Goal: Task Accomplishment & Management: Use online tool/utility

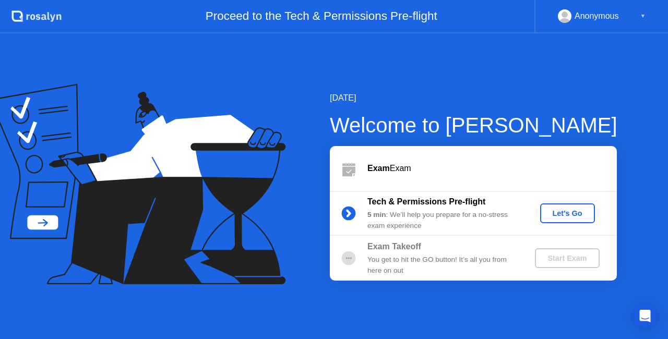
click at [561, 212] on div "Let's Go" at bounding box center [567, 213] width 46 height 8
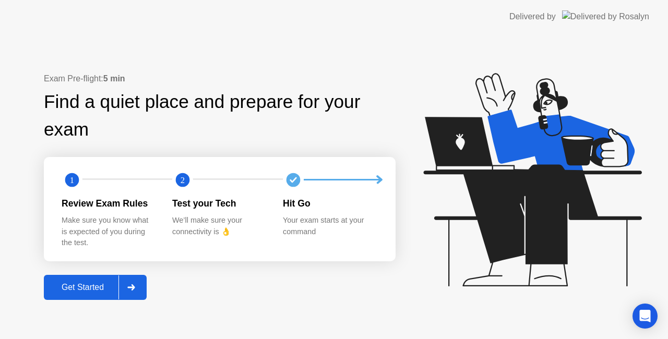
click at [91, 292] on div "Get Started" at bounding box center [83, 287] width 72 height 9
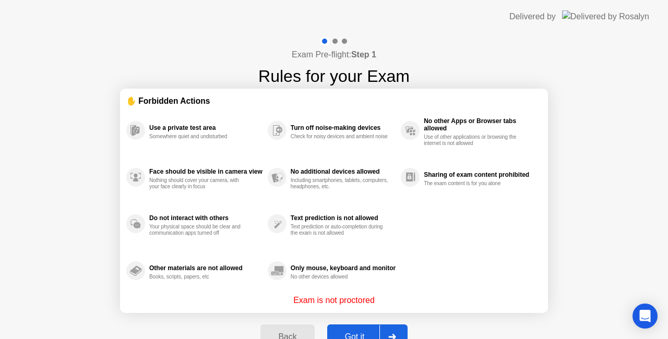
click at [365, 336] on div "Got it" at bounding box center [354, 336] width 49 height 9
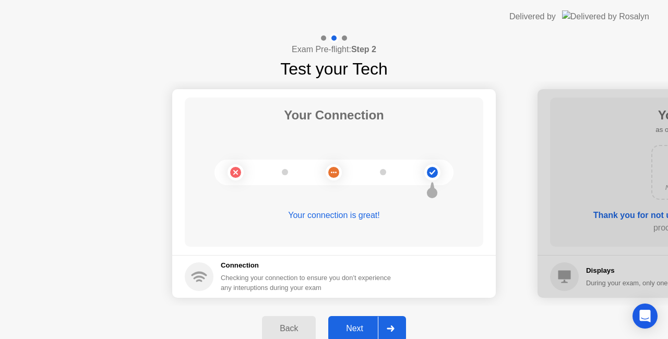
click at [358, 334] on div "Next" at bounding box center [354, 328] width 46 height 9
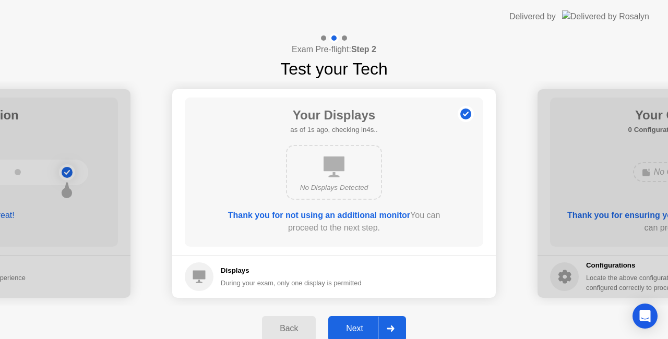
click at [358, 334] on div "Next" at bounding box center [354, 328] width 46 height 9
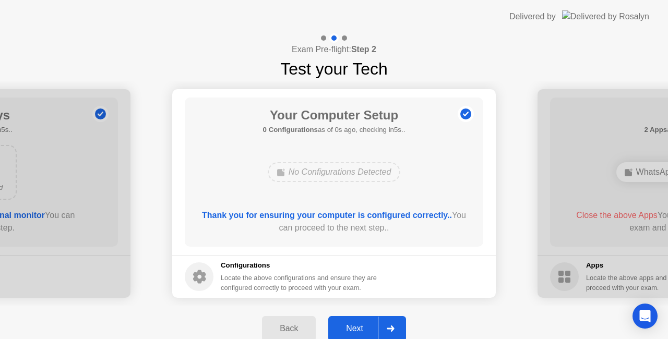
click at [358, 334] on div "Next" at bounding box center [354, 328] width 46 height 9
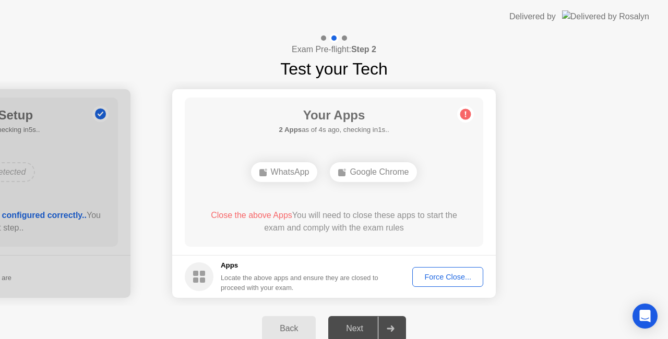
click at [443, 277] on div "Force Close..." at bounding box center [448, 277] width 64 height 8
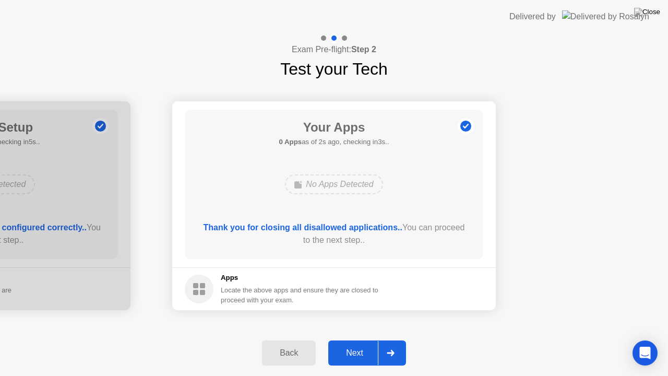
click at [356, 339] on div "Next" at bounding box center [354, 352] width 46 height 9
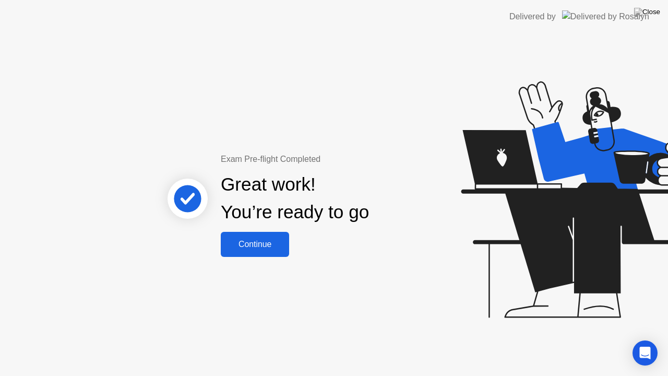
click at [247, 244] on div "Continue" at bounding box center [255, 244] width 62 height 9
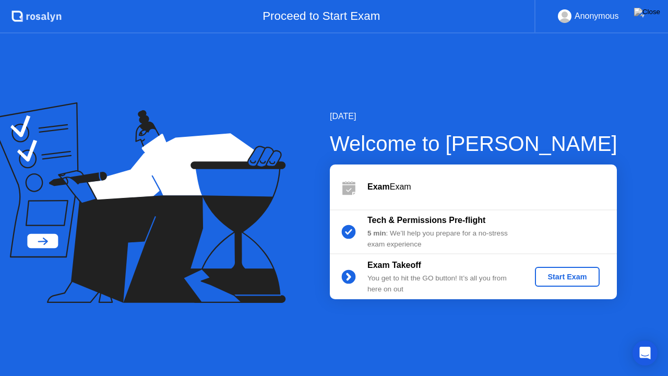
click at [556, 283] on button "Start Exam" at bounding box center [567, 277] width 64 height 20
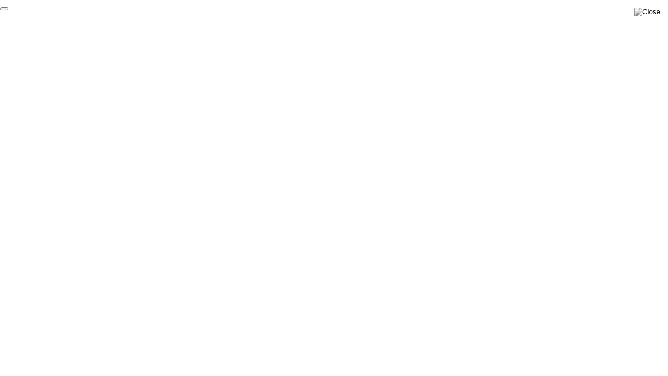
click div "End Proctoring Session"
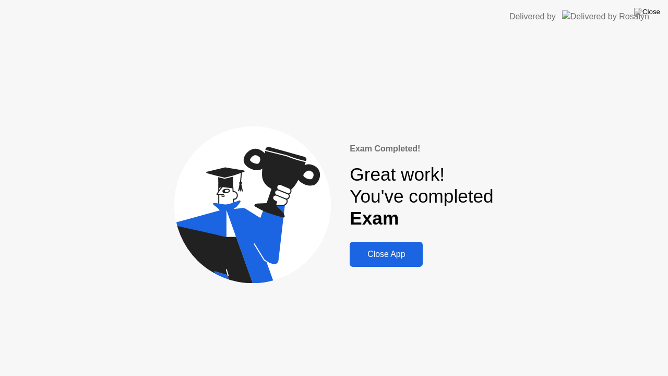
click at [401, 253] on div "Close App" at bounding box center [386, 254] width 67 height 9
